Goal: Obtain resource: Download file/media

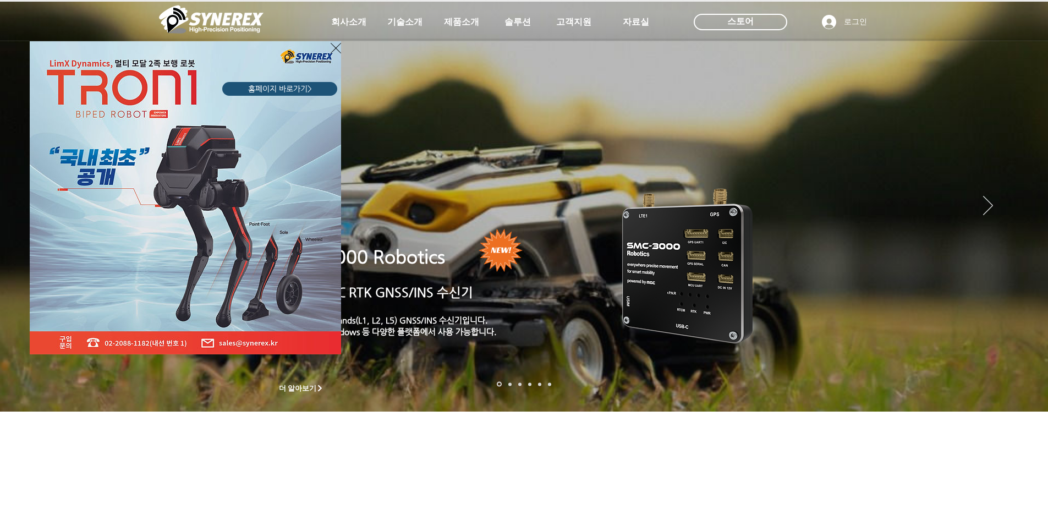
click at [333, 48] on icon "사이트로 돌아가기" at bounding box center [336, 48] width 10 height 14
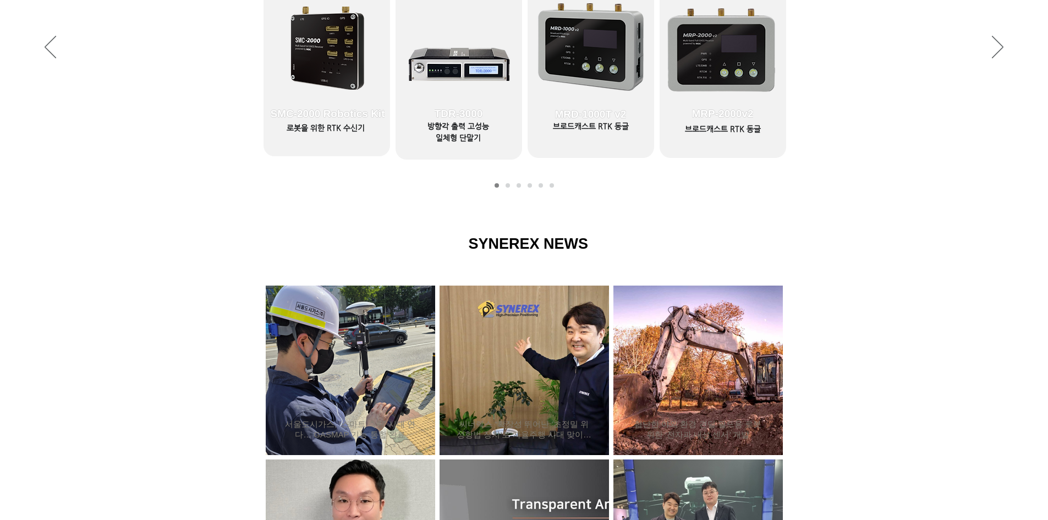
scroll to position [495, 0]
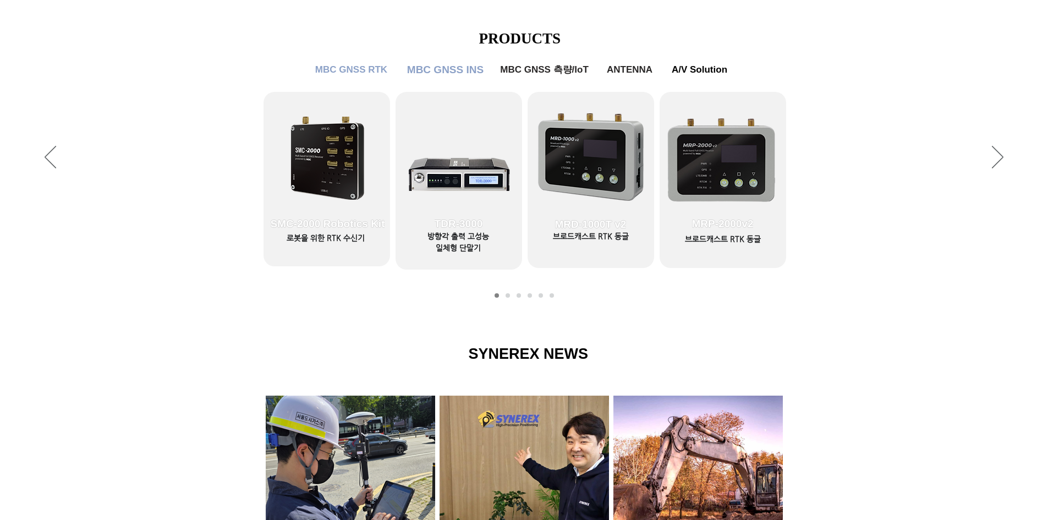
click at [464, 64] on span "MBC GNSS INS" at bounding box center [445, 70] width 76 height 12
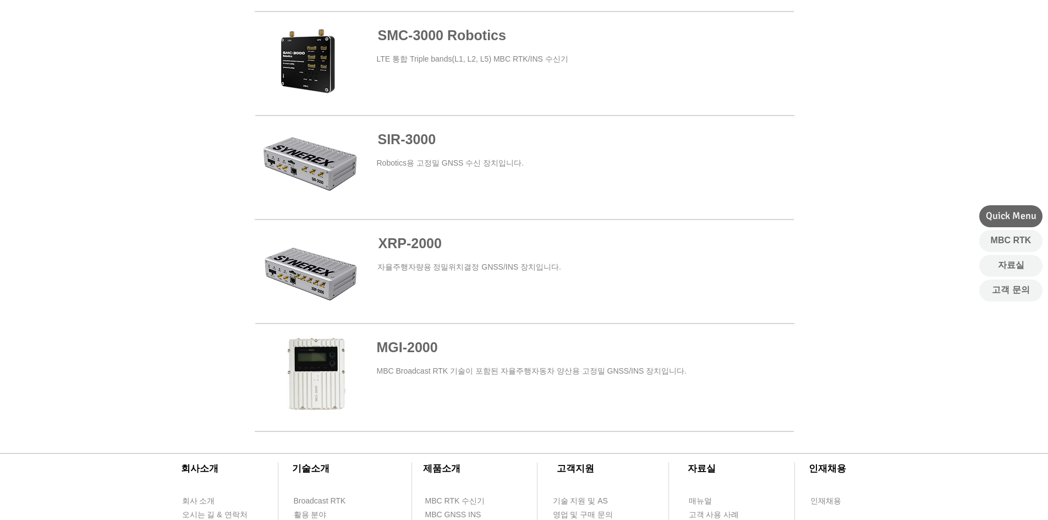
scroll to position [385, 0]
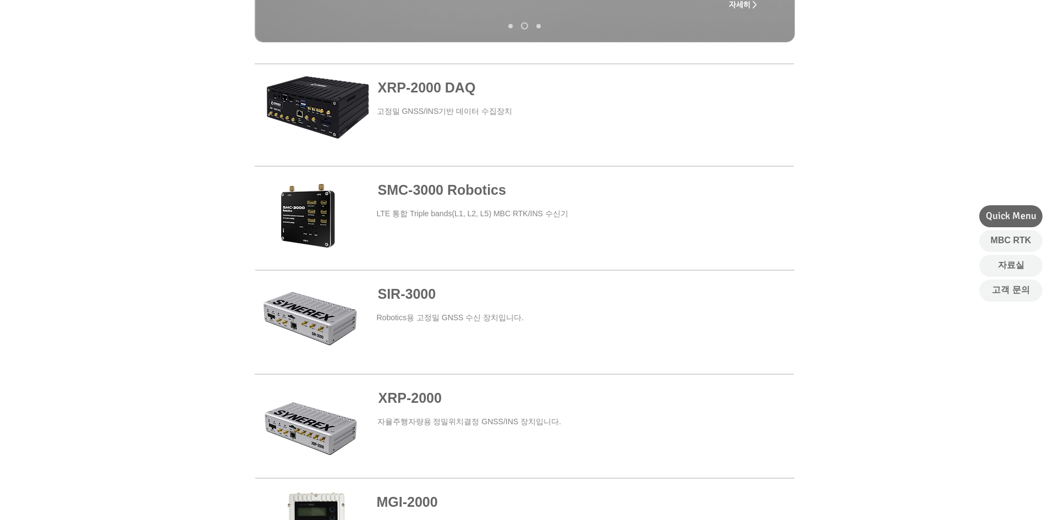
click at [425, 393] on span "000" at bounding box center [430, 397] width 23 height 15
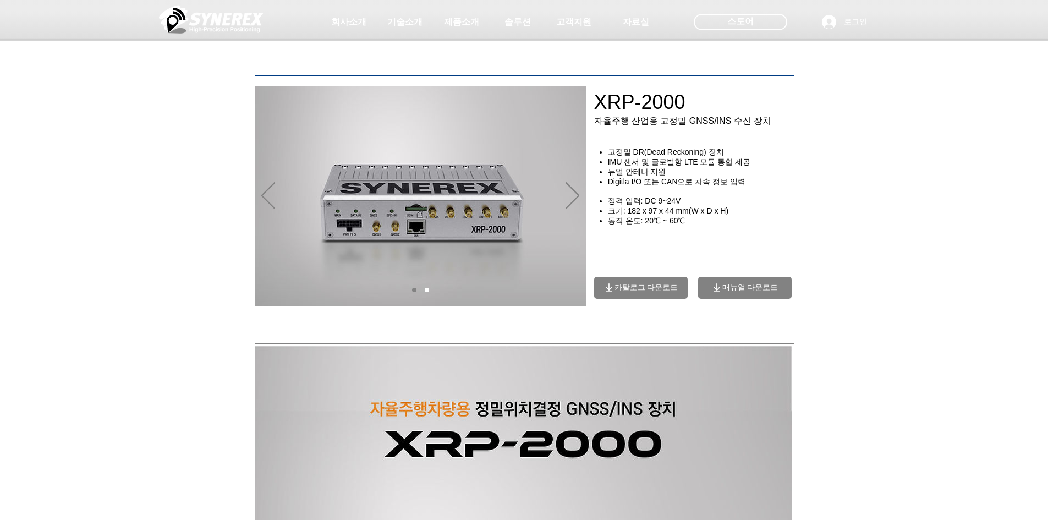
click at [656, 286] on span "카탈로그 다운로드" at bounding box center [641, 288] width 94 height 22
click at [670, 293] on span "카탈로그 다운로드" at bounding box center [646, 288] width 64 height 10
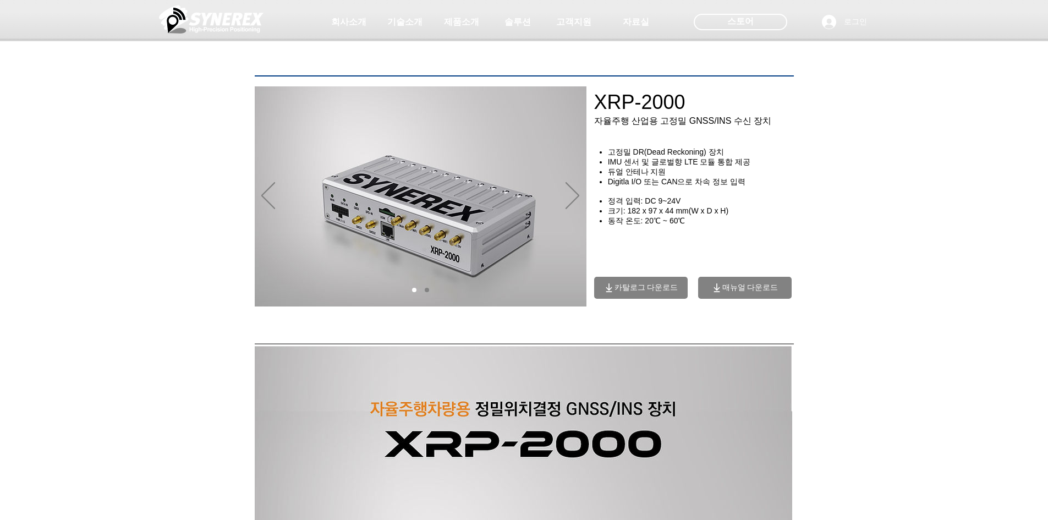
click at [636, 293] on span "카탈로그 다운로드" at bounding box center [646, 288] width 64 height 10
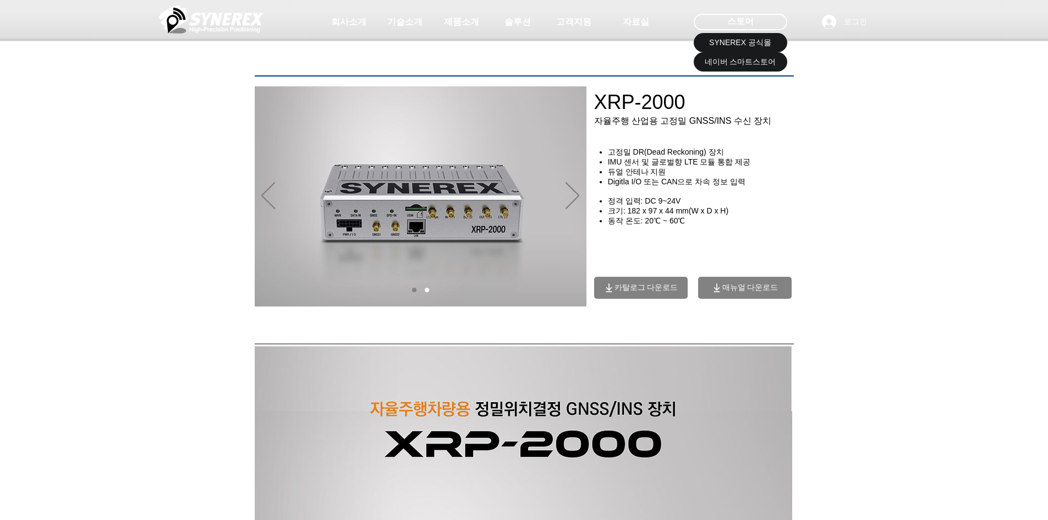
scroll to position [385, 0]
